Goal: Information Seeking & Learning: Learn about a topic

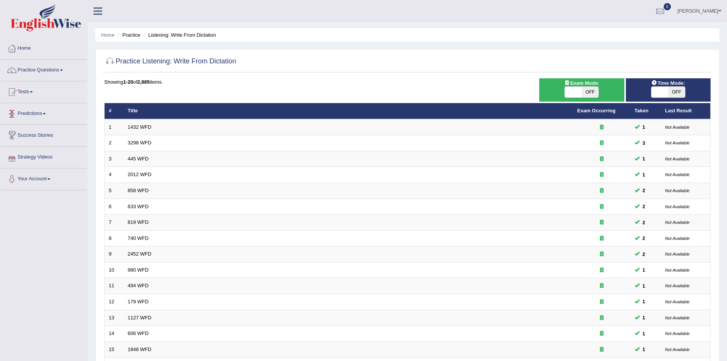
click at [45, 69] on link "Practice Questions" at bounding box center [43, 69] width 87 height 19
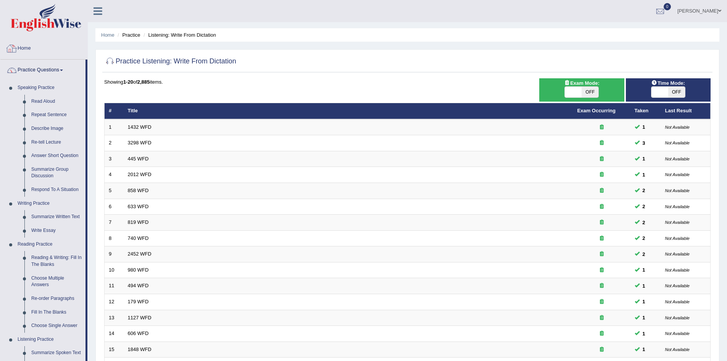
click at [23, 44] on link "Home" at bounding box center [43, 47] width 87 height 19
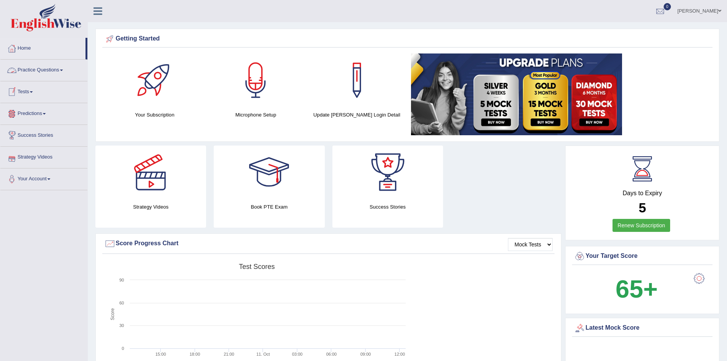
click at [53, 66] on link "Practice Questions" at bounding box center [43, 69] width 87 height 19
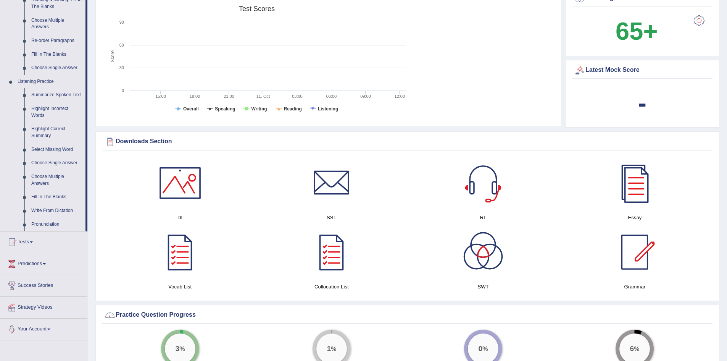
scroll to position [258, 0]
click at [56, 190] on link "Fill In The Blanks" at bounding box center [57, 196] width 58 height 14
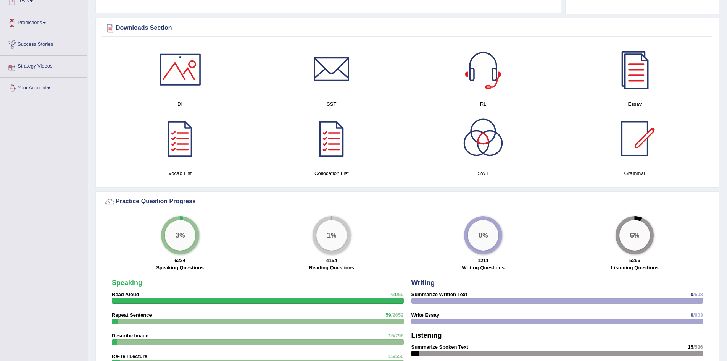
scroll to position [364, 0]
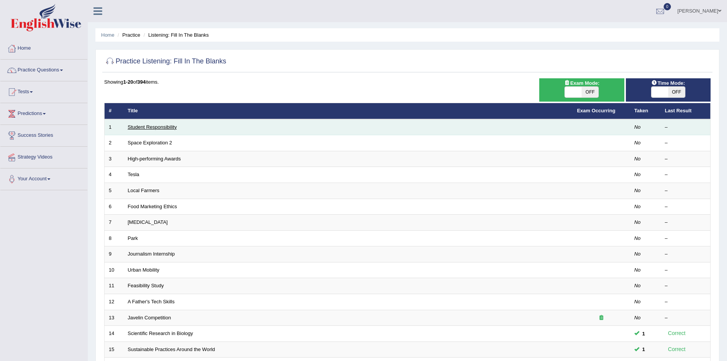
click at [171, 127] on link "Student Responsibility" at bounding box center [152, 127] width 49 height 6
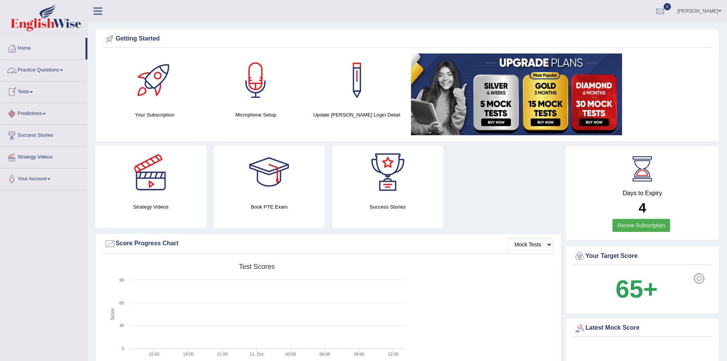
click at [57, 68] on link "Practice Questions" at bounding box center [43, 69] width 87 height 19
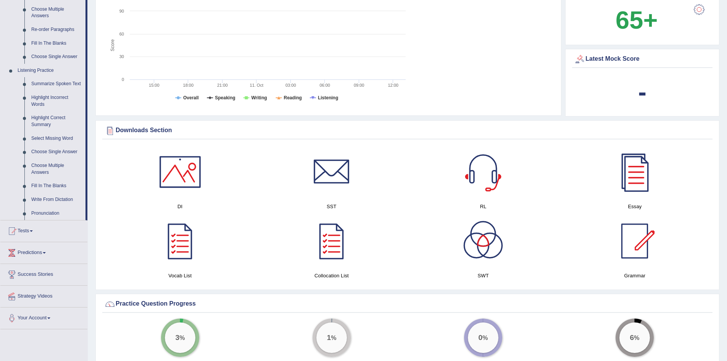
scroll to position [269, 0]
click at [57, 182] on link "Fill In The Blanks" at bounding box center [57, 186] width 58 height 14
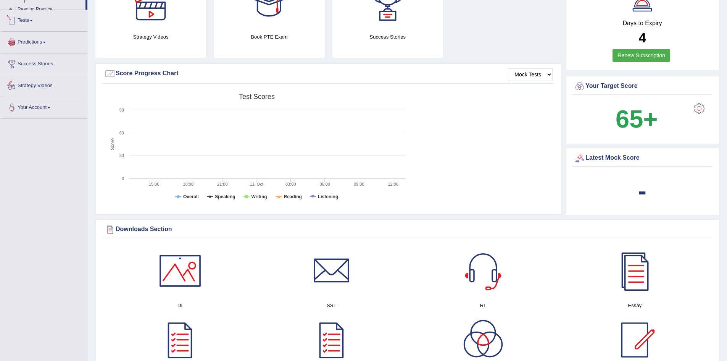
scroll to position [253, 0]
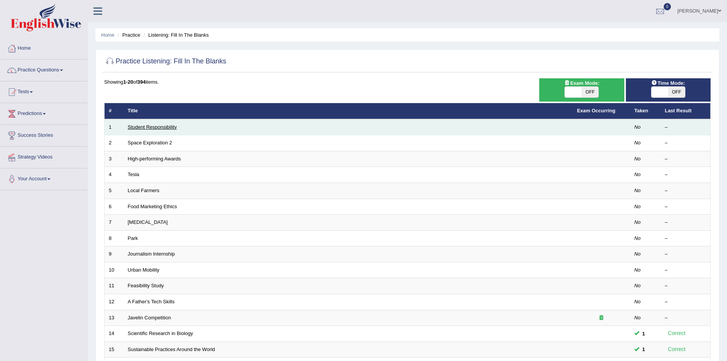
click at [164, 125] on link "Student Responsibility" at bounding box center [152, 127] width 49 height 6
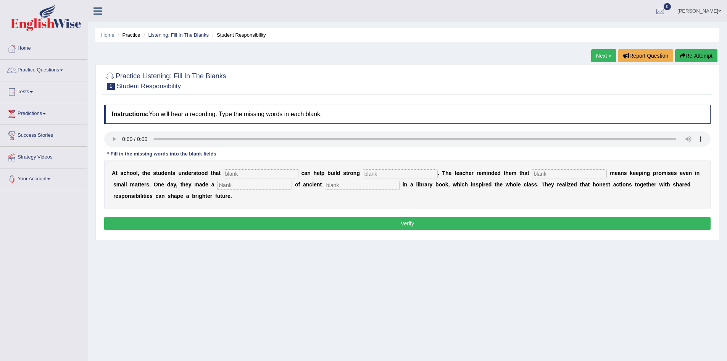
click at [257, 174] on input "text" at bounding box center [261, 173] width 75 height 9
click at [60, 69] on link "Practice Questions" at bounding box center [43, 69] width 87 height 19
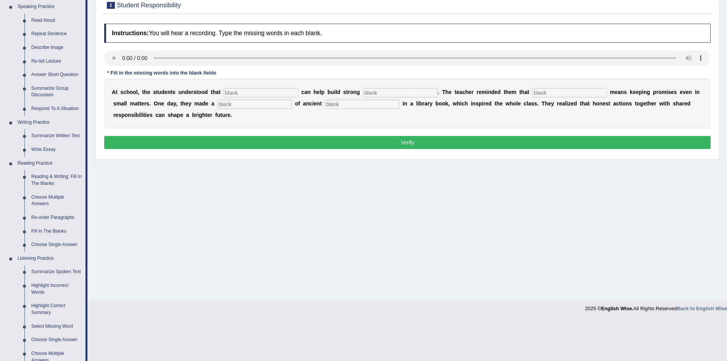
scroll to position [81, 0]
click at [53, 229] on link "Fill In The Blanks" at bounding box center [57, 231] width 58 height 14
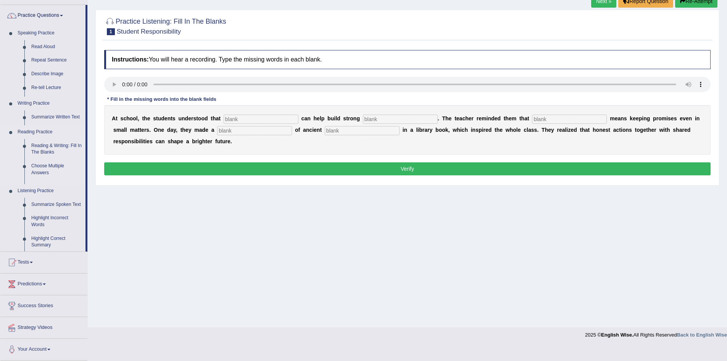
scroll to position [40, 0]
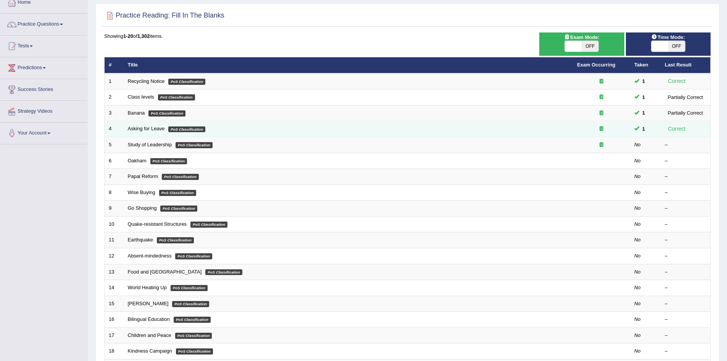
scroll to position [46, 0]
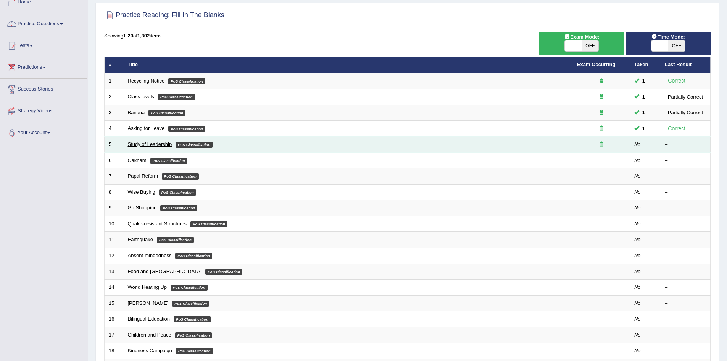
click at [148, 143] on link "Study of Leadership" at bounding box center [150, 144] width 44 height 6
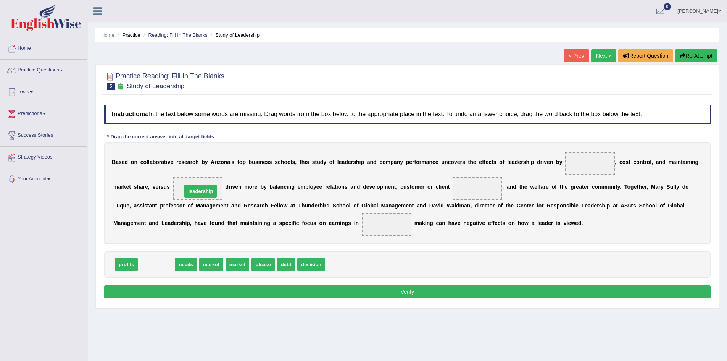
drag, startPoint x: 159, startPoint y: 264, endPoint x: 203, endPoint y: 191, distance: 85.6
click at [476, 243] on div "B a s e d o n c o l l a b o r a t i v e r e s e a r c h b y A r i z o n a ' s t…" at bounding box center [407, 192] width 606 height 101
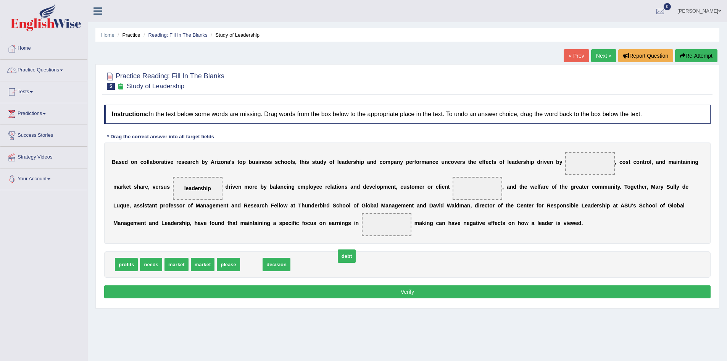
drag, startPoint x: 252, startPoint y: 262, endPoint x: 347, endPoint y: 254, distance: 95.8
drag, startPoint x: 347, startPoint y: 254, endPoint x: 578, endPoint y: 163, distance: 248.3
click at [578, 163] on div "Instructions: In the text below some words are missing. Drag words from the box…" at bounding box center [407, 202] width 610 height 203
drag, startPoint x: 284, startPoint y: 261, endPoint x: 588, endPoint y: 166, distance: 318.4
drag, startPoint x: 588, startPoint y: 164, endPoint x: 435, endPoint y: 281, distance: 192.1
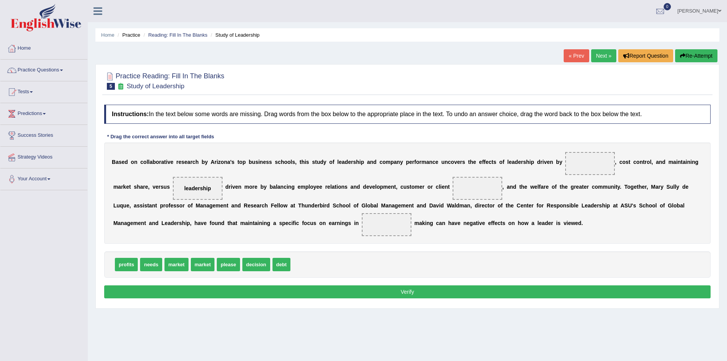
drag, startPoint x: 435, startPoint y: 281, endPoint x: 349, endPoint y: 258, distance: 89.2
click at [349, 258] on div "Instructions: In the text below some words are missing. Drag words from the box…" at bounding box center [407, 202] width 610 height 203
drag, startPoint x: 126, startPoint y: 264, endPoint x: 589, endPoint y: 163, distance: 473.5
drag, startPoint x: 129, startPoint y: 263, endPoint x: 488, endPoint y: 188, distance: 366.8
drag, startPoint x: 205, startPoint y: 265, endPoint x: 343, endPoint y: 231, distance: 142.7
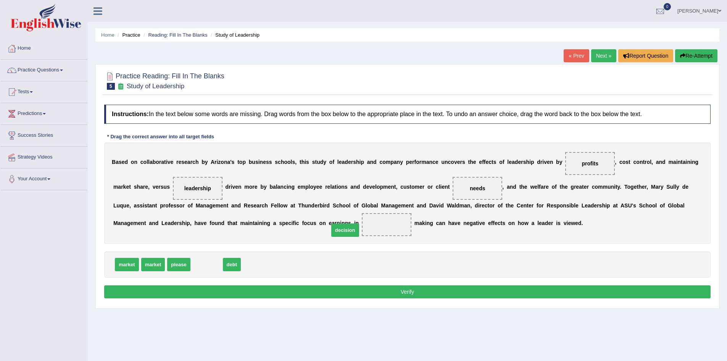
click at [343, 231] on span "decision" at bounding box center [345, 229] width 28 height 13
drag, startPoint x: 366, startPoint y: 224, endPoint x: 211, endPoint y: 259, distance: 158.6
click at [211, 259] on span "decision" at bounding box center [207, 264] width 28 height 13
drag, startPoint x: 211, startPoint y: 259, endPoint x: 324, endPoint y: 227, distance: 117.8
click at [324, 227] on span "decision" at bounding box center [320, 232] width 28 height 13
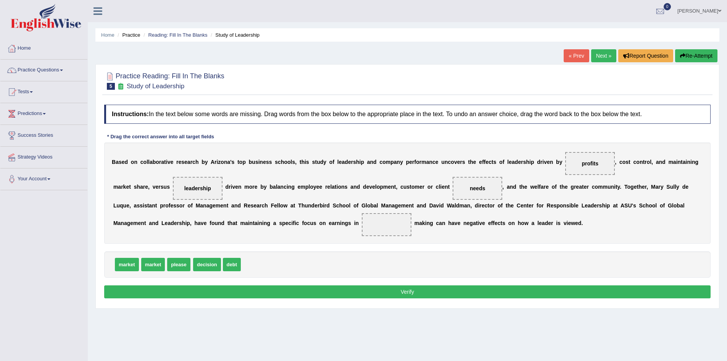
drag, startPoint x: 349, startPoint y: 218, endPoint x: 393, endPoint y: 217, distance: 43.9
click at [393, 217] on div "Instructions: In the text below some words are missing. Drag words from the box…" at bounding box center [407, 202] width 610 height 203
drag, startPoint x: 212, startPoint y: 269, endPoint x: 400, endPoint y: 230, distance: 192.6
click at [388, 297] on button "Verify" at bounding box center [407, 291] width 606 height 13
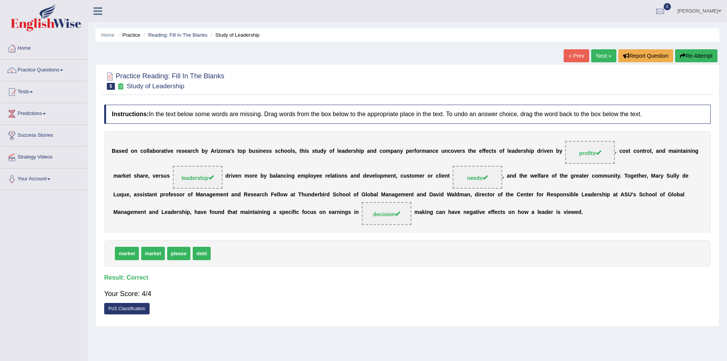
click at [604, 57] on link "Next »" at bounding box center [603, 55] width 25 height 13
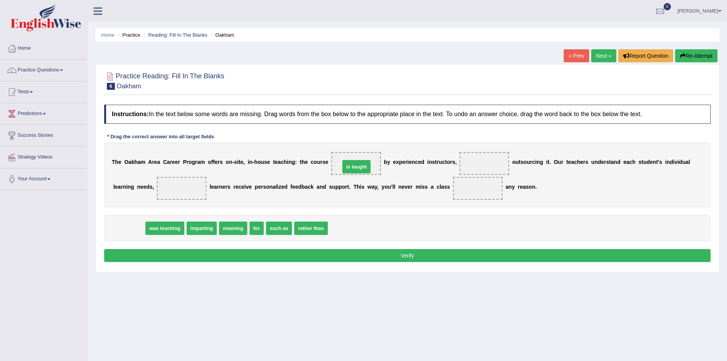
drag, startPoint x: 129, startPoint y: 228, endPoint x: 357, endPoint y: 167, distance: 235.6
drag, startPoint x: 258, startPoint y: 202, endPoint x: 459, endPoint y: 177, distance: 202.3
click at [459, 177] on div "T h e O [PERSON_NAME] C a r e e r P r o g r a m o f f e r s o n - s i t e , i n…" at bounding box center [407, 174] width 606 height 65
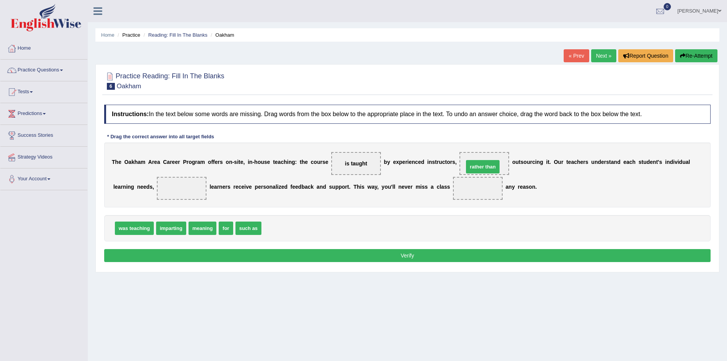
drag, startPoint x: 278, startPoint y: 226, endPoint x: 480, endPoint y: 165, distance: 211.4
drag, startPoint x: 258, startPoint y: 229, endPoint x: 195, endPoint y: 190, distance: 73.4
drag, startPoint x: 226, startPoint y: 227, endPoint x: 471, endPoint y: 190, distance: 248.0
click at [421, 254] on button "Verify" at bounding box center [407, 255] width 606 height 13
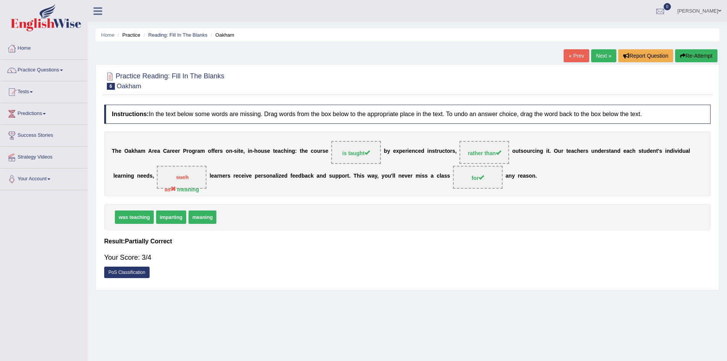
click at [598, 53] on link "Next »" at bounding box center [603, 55] width 25 height 13
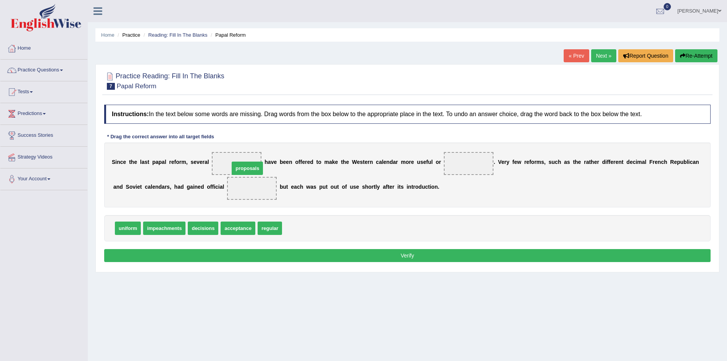
drag, startPoint x: 301, startPoint y: 227, endPoint x: 248, endPoint y: 167, distance: 79.8
drag, startPoint x: 177, startPoint y: 231, endPoint x: 264, endPoint y: 192, distance: 94.9
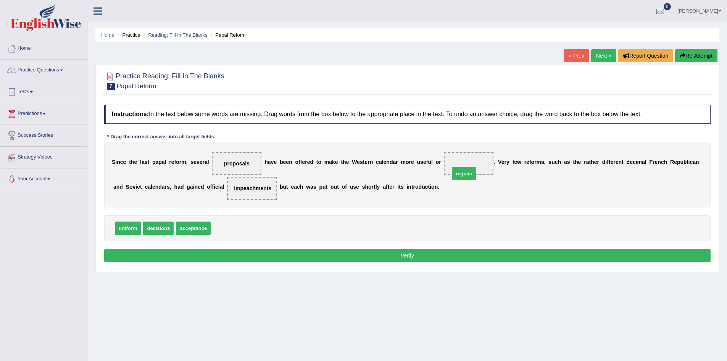
drag, startPoint x: 226, startPoint y: 227, endPoint x: 464, endPoint y: 172, distance: 244.6
click at [338, 251] on button "Verify" at bounding box center [407, 255] width 606 height 13
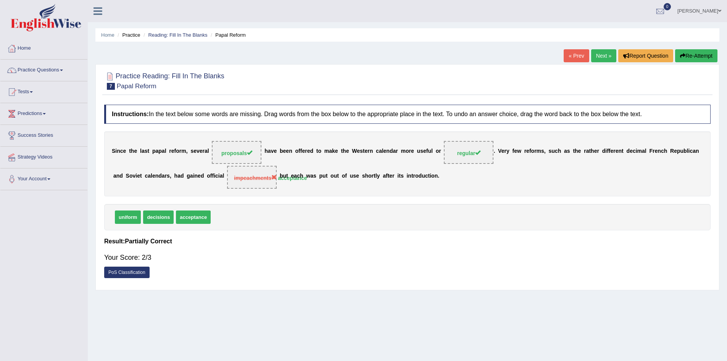
click at [601, 58] on link "Next »" at bounding box center [603, 55] width 25 height 13
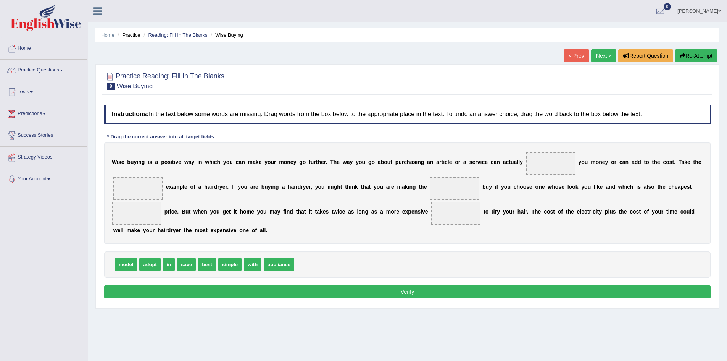
drag, startPoint x: 151, startPoint y: 273, endPoint x: 328, endPoint y: 240, distance: 180.1
click at [328, 240] on div "Instructions: In the text below some words are missing. Drag words from the box…" at bounding box center [407, 202] width 610 height 203
drag, startPoint x: 147, startPoint y: 266, endPoint x: 559, endPoint y: 164, distance: 424.0
drag, startPoint x: 185, startPoint y: 269, endPoint x: 162, endPoint y: 195, distance: 78.3
drag, startPoint x: 162, startPoint y: 195, endPoint x: 143, endPoint y: 193, distance: 19.5
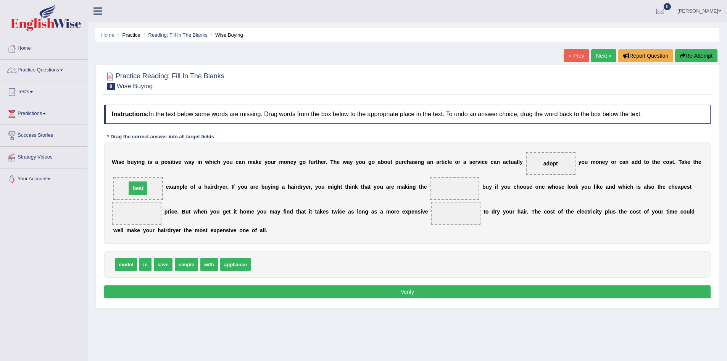
click at [143, 193] on span "best" at bounding box center [138, 188] width 50 height 23
drag, startPoint x: 143, startPoint y: 266, endPoint x: 137, endPoint y: 215, distance: 51.2
drag, startPoint x: 124, startPoint y: 264, endPoint x: 453, endPoint y: 188, distance: 337.6
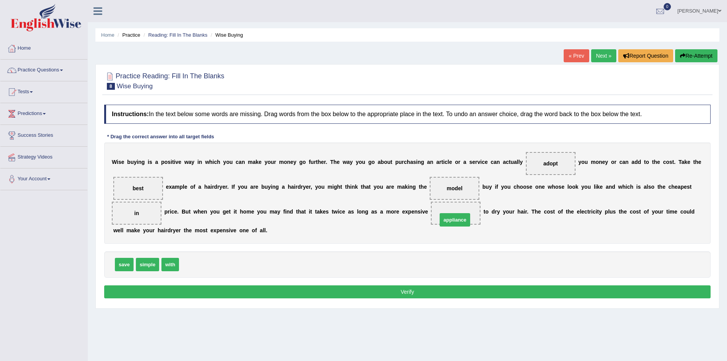
drag, startPoint x: 200, startPoint y: 266, endPoint x: 459, endPoint y: 221, distance: 262.2
click at [430, 288] on button "Verify" at bounding box center [407, 291] width 606 height 13
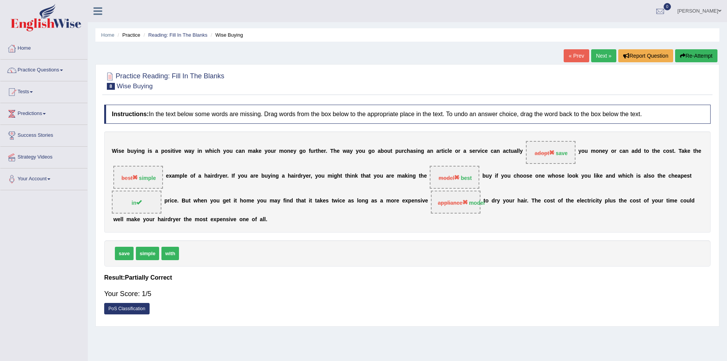
click at [599, 50] on link "Next »" at bounding box center [603, 55] width 25 height 13
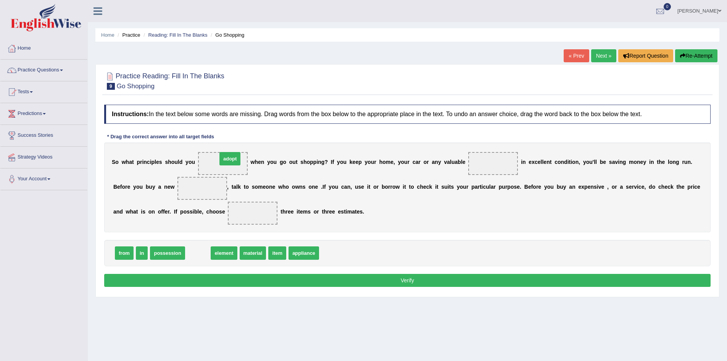
drag, startPoint x: 197, startPoint y: 253, endPoint x: 229, endPoint y: 161, distance: 97.3
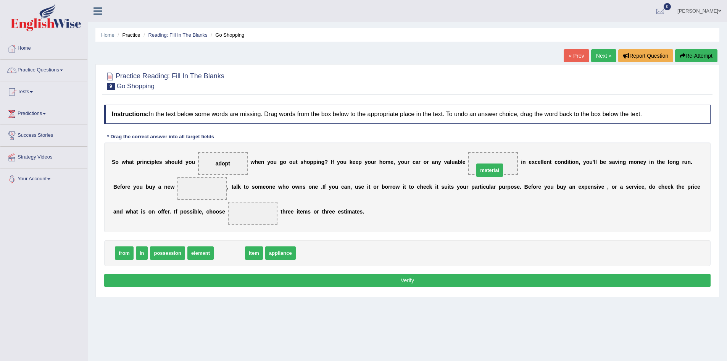
drag, startPoint x: 226, startPoint y: 251, endPoint x: 487, endPoint y: 169, distance: 273.5
drag, startPoint x: 254, startPoint y: 251, endPoint x: 499, endPoint y: 164, distance: 260.1
drag, startPoint x: 227, startPoint y: 253, endPoint x: 209, endPoint y: 184, distance: 72.1
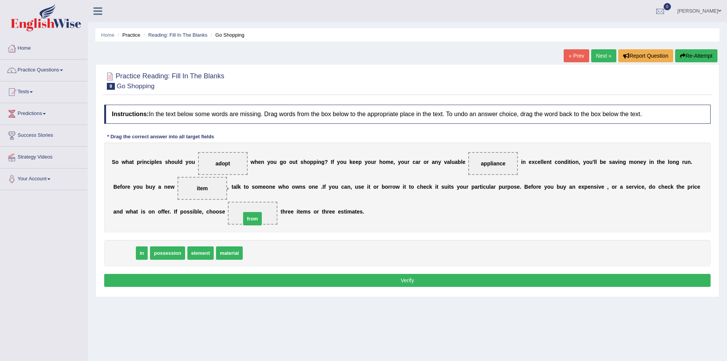
drag, startPoint x: 121, startPoint y: 256, endPoint x: 250, endPoint y: 220, distance: 134.1
click at [267, 280] on button "Verify" at bounding box center [407, 280] width 606 height 13
